Goal: Task Accomplishment & Management: Use online tool/utility

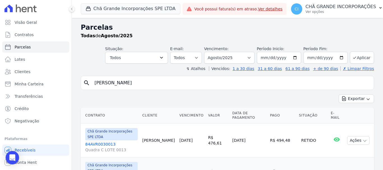
select select
drag, startPoint x: 146, startPoint y: 87, endPoint x: 59, endPoint y: 70, distance: 88.8
click at [59, 70] on div "Visão Geral Contratos [GEOGRAPHIC_DATA] Lotes Clientes Minha Carteira Transferê…" at bounding box center [191, 85] width 383 height 170
type input "miqueias"
select select
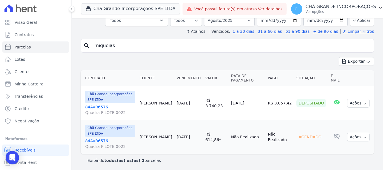
scroll to position [38, 0]
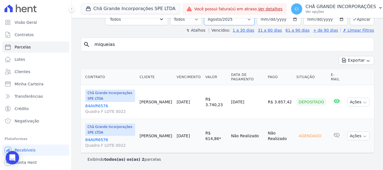
click at [224, 22] on select "Filtrar por período ──────── Todos os meses Outubro/2019 Novembro/2019 Dezembro…" at bounding box center [229, 19] width 50 height 12
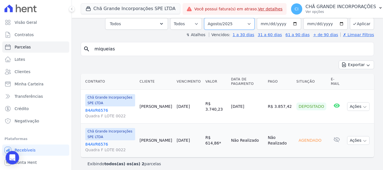
select select "09/2025"
click at [208, 18] on select "Filtrar por período ──────── Todos os meses Outubro/2019 Novembro/2019 Dezembro…" at bounding box center [229, 24] width 50 height 12
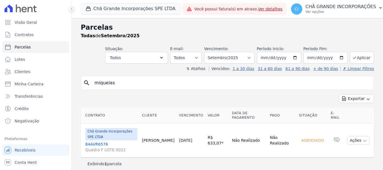
select select
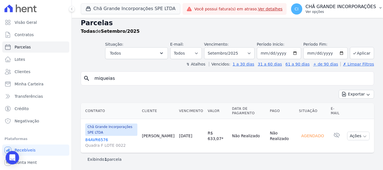
click at [320, 8] on p "CHÃ GRANDE INCORPORAÇÕES" at bounding box center [340, 7] width 71 height 6
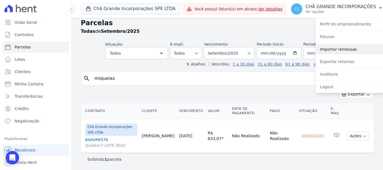
click at [330, 50] on link "Importar remessas" at bounding box center [351, 49] width 72 height 10
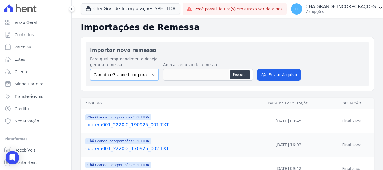
click at [109, 75] on select "Campina Grande Incorporações SPE LTDA Chã Grande Incorporações SPE LTDA Gravatá…" at bounding box center [124, 75] width 69 height 12
select select "fada966b-1e94-4a5a-a03a-a068354f70e7"
click at [90, 69] on select "Campina Grande Incorporações SPE LTDA Chã Grande Incorporações SPE LTDA Gravatá…" at bounding box center [124, 75] width 69 height 12
click at [244, 76] on button "Procurar" at bounding box center [239, 74] width 20 height 9
type input "cobrem001_2220-2_190925_002.TXT"
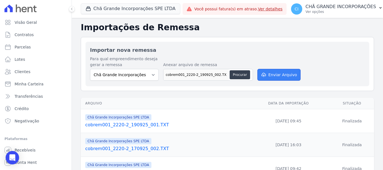
click at [274, 74] on button "Enviar Arquivo" at bounding box center [278, 75] width 43 height 12
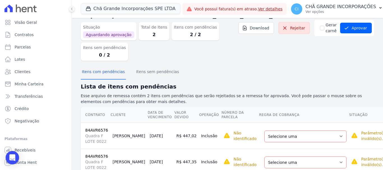
scroll to position [37, 0]
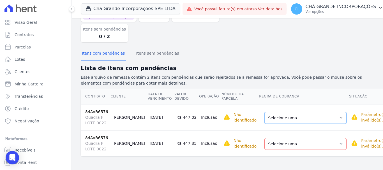
click at [300, 119] on select "Selecione uma Nova Parcela Avulsa Parcela Avulsa Existente Sinal (3 X R$ 17,97)…" at bounding box center [305, 118] width 82 height 12
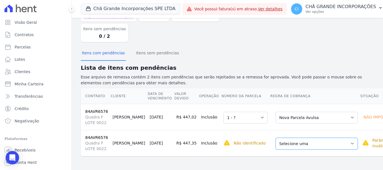
click at [291, 147] on select "Selecione uma Nova Parcela Avulsa Parcela Avulsa Existente Sinal (3 X R$ 17,97)…" at bounding box center [316, 144] width 82 height 12
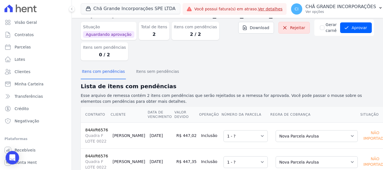
scroll to position [0, 0]
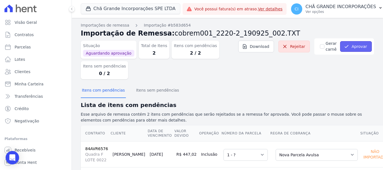
click at [352, 47] on button "Aprovar" at bounding box center [356, 46] width 32 height 11
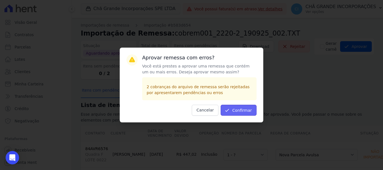
click at [241, 108] on button "Confirmar" at bounding box center [238, 110] width 36 height 11
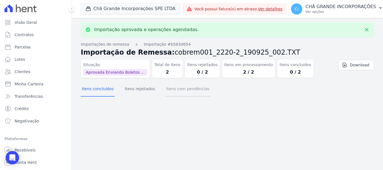
click at [180, 90] on button "Itens com pendências" at bounding box center [187, 89] width 45 height 15
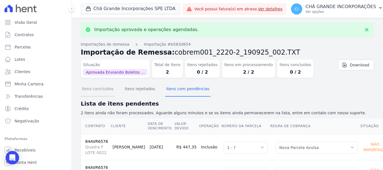
click at [93, 93] on button "Itens concluídos" at bounding box center [98, 89] width 34 height 15
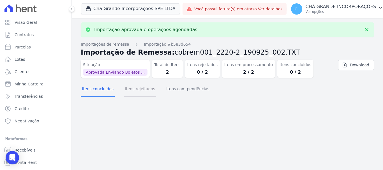
click at [134, 91] on button "Itens rejeitados" at bounding box center [140, 89] width 32 height 15
click at [85, 85] on button "Itens concluídos" at bounding box center [98, 89] width 34 height 15
click at [190, 89] on button "Itens com pendências" at bounding box center [187, 89] width 45 height 15
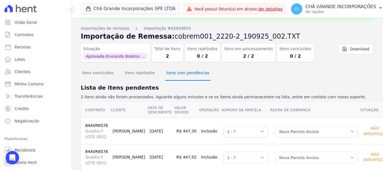
scroll to position [30, 0]
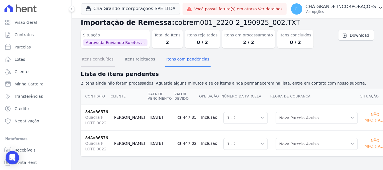
click at [92, 62] on button "Itens concluídos" at bounding box center [98, 59] width 34 height 15
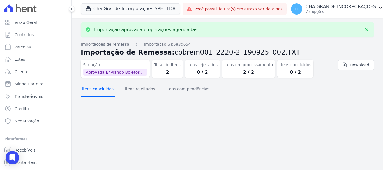
scroll to position [0, 0]
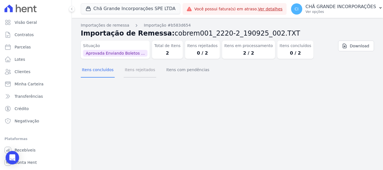
click at [133, 70] on button "Itens rejeitados" at bounding box center [140, 70] width 32 height 15
click at [98, 72] on button "Itens concluídos" at bounding box center [98, 70] width 34 height 15
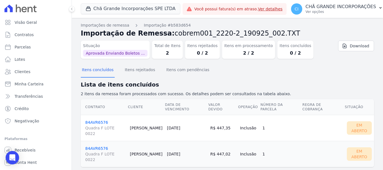
click at [99, 120] on link "84AVR6576 Quadra F LOTE 0022" at bounding box center [105, 128] width 40 height 16
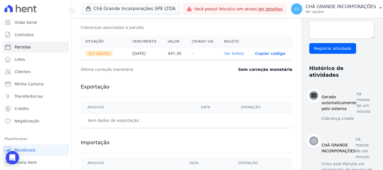
scroll to position [196, 0]
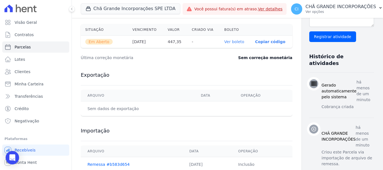
click at [224, 43] on link "Ver boleto" at bounding box center [234, 41] width 20 height 4
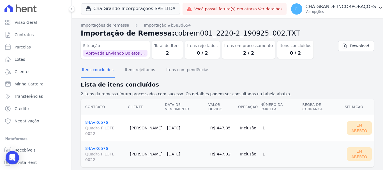
click at [101, 151] on span "Quadra F LOTE 0022" at bounding box center [105, 156] width 40 height 11
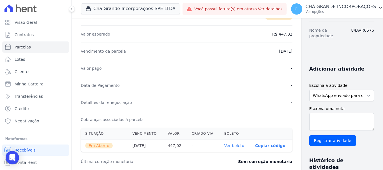
scroll to position [112, 0]
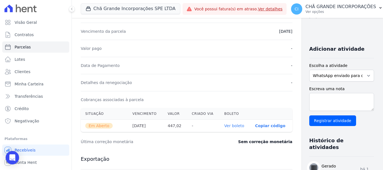
click at [224, 127] on link "Ver boleto" at bounding box center [234, 126] width 20 height 4
